Goal: Transaction & Acquisition: Book appointment/travel/reservation

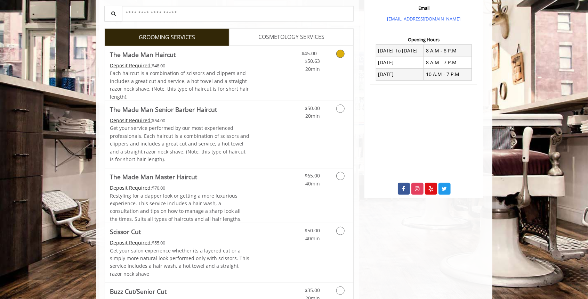
click at [246, 71] on div "Each haircut is a combination of scissors and clippers and includes a great cut…" at bounding box center [180, 85] width 140 height 31
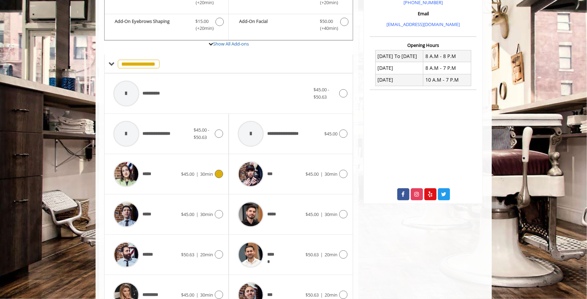
scroll to position [310, 0]
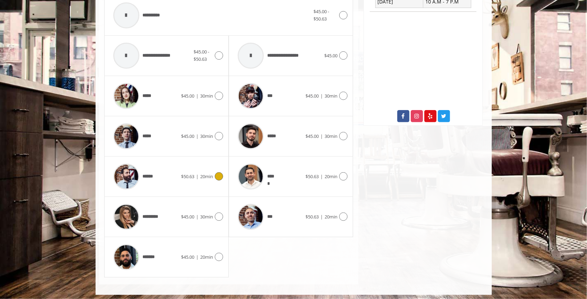
click at [265, 138] on div at bounding box center [250, 136] width 33 height 33
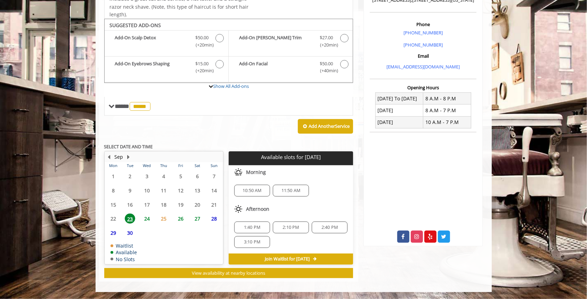
scroll to position [187, 0]
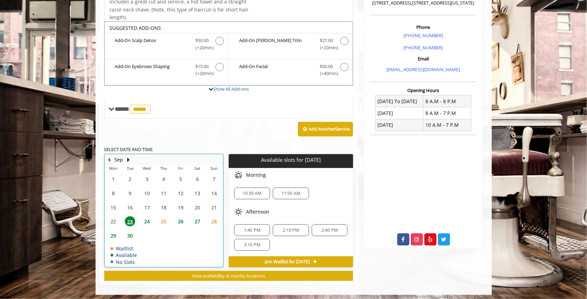
click at [139, 221] on td "24" at bounding box center [146, 221] width 17 height 14
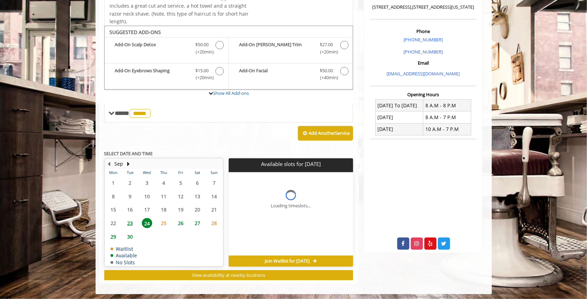
drag, startPoint x: 139, startPoint y: 221, endPoint x: 145, endPoint y: 220, distance: 6.7
click at [145, 220] on td "24" at bounding box center [146, 224] width 17 height 14
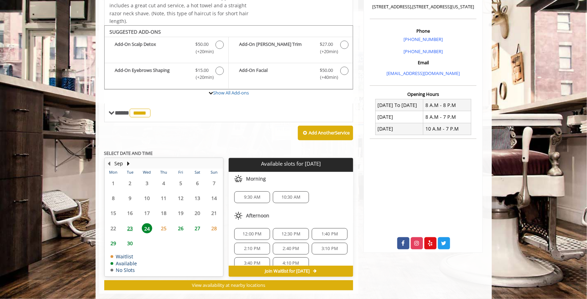
scroll to position [193, 0]
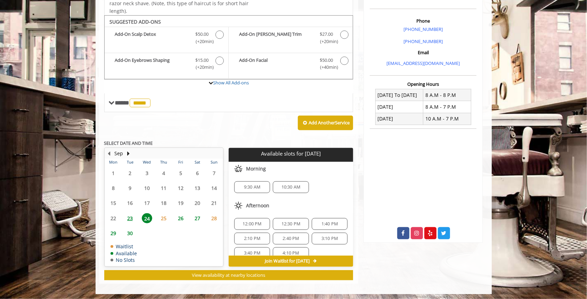
click at [132, 216] on span "23" at bounding box center [130, 218] width 10 height 10
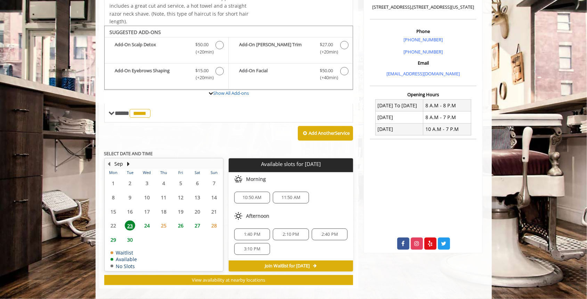
scroll to position [187, 0]
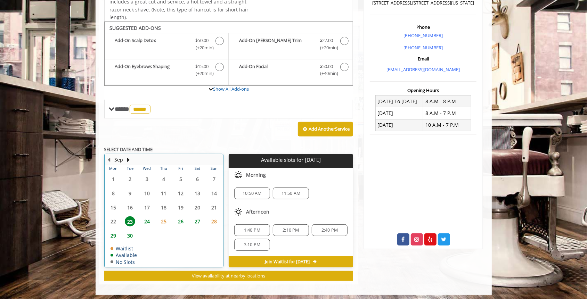
click at [153, 217] on div "24" at bounding box center [147, 222] width 14 height 10
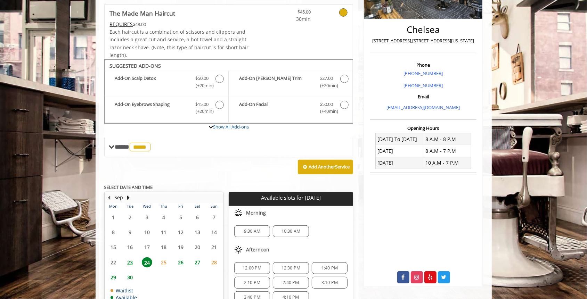
scroll to position [147, 0]
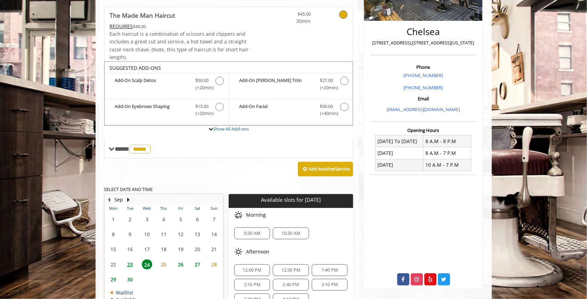
click at [195, 263] on span "27" at bounding box center [197, 265] width 10 height 10
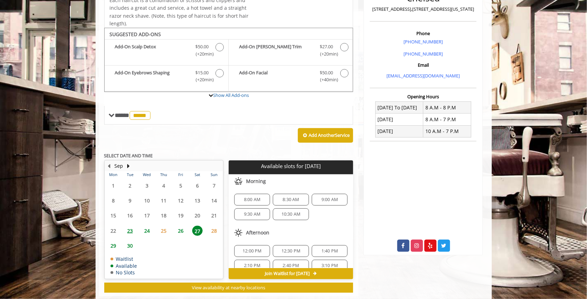
scroll to position [193, 0]
